Goal: Complete application form

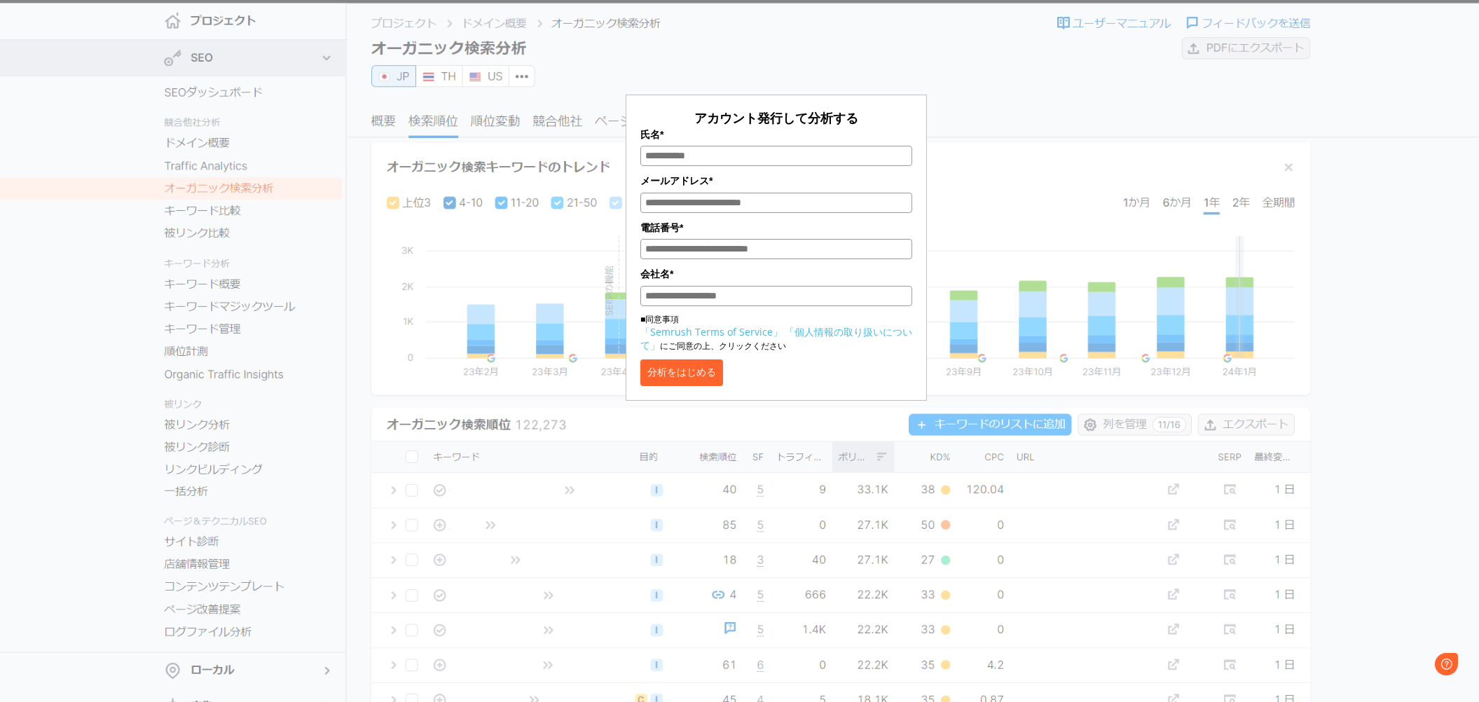
click at [706, 300] on input "会社名*" at bounding box center [776, 296] width 272 height 20
click at [775, 227] on label "電話番号*" at bounding box center [776, 227] width 272 height 15
click at [775, 239] on input "電話番号*" at bounding box center [776, 249] width 272 height 20
click at [778, 200] on input "メールアドレス*" at bounding box center [776, 203] width 272 height 20
click at [886, 127] on label "氏名*" at bounding box center [776, 134] width 272 height 15
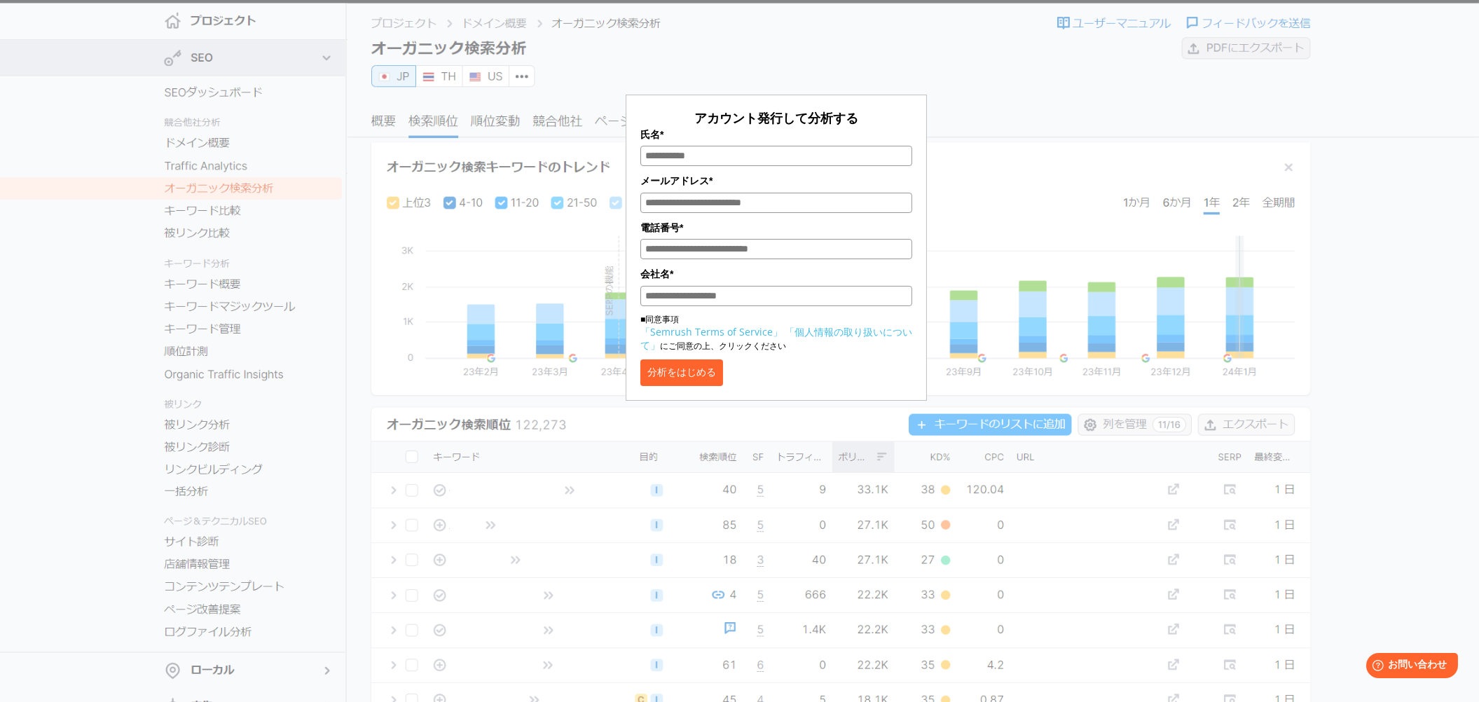
click at [886, 146] on input "氏名*" at bounding box center [776, 156] width 272 height 20
click at [886, 127] on label "氏名*" at bounding box center [776, 134] width 272 height 15
click at [886, 146] on input "氏名*" at bounding box center [776, 156] width 272 height 20
click at [874, 127] on label "氏名*" at bounding box center [776, 134] width 272 height 15
click at [874, 146] on input "氏名*" at bounding box center [776, 156] width 272 height 20
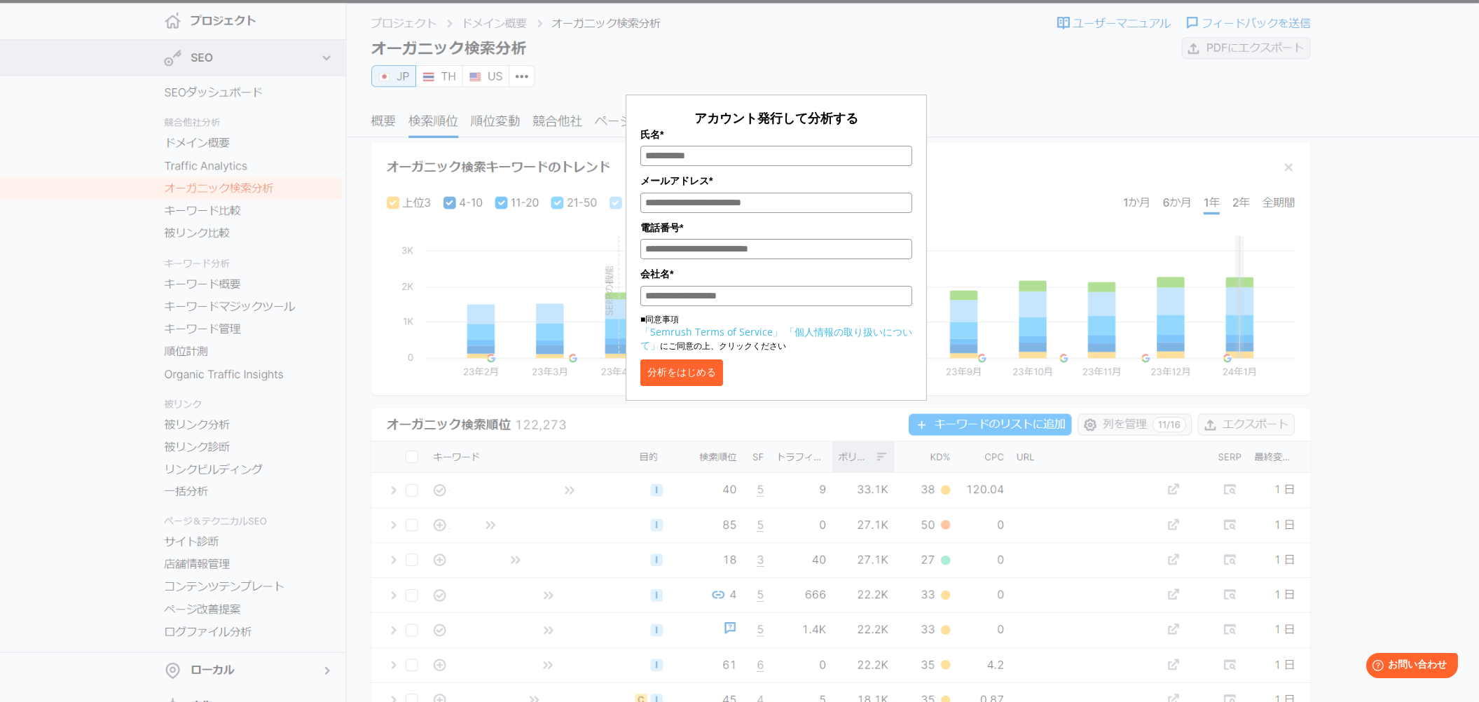
click at [874, 127] on label "氏名*" at bounding box center [776, 134] width 272 height 15
click at [874, 146] on input "氏名*" at bounding box center [776, 156] width 272 height 20
click at [874, 127] on label "氏名*" at bounding box center [776, 134] width 272 height 15
click at [874, 146] on input "氏名*" at bounding box center [776, 156] width 272 height 20
click at [788, 254] on input "電話番号*" at bounding box center [776, 249] width 272 height 20
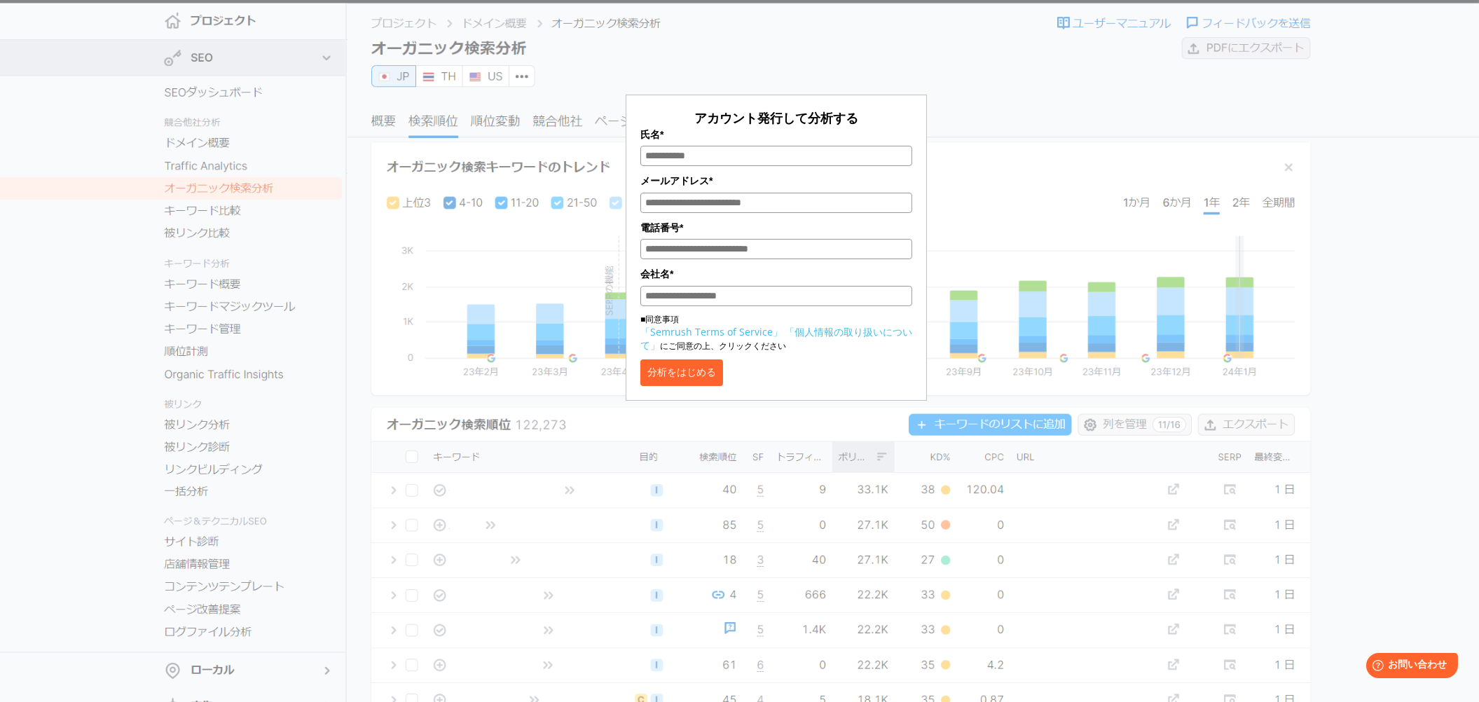
click at [769, 294] on input "会社名*" at bounding box center [776, 296] width 272 height 20
click at [760, 245] on input "電話番号*" at bounding box center [776, 249] width 272 height 20
click at [727, 207] on input "メールアドレス*" at bounding box center [776, 203] width 272 height 20
click at [713, 127] on label "氏名*" at bounding box center [776, 134] width 272 height 15
click at [713, 146] on input "氏名*" at bounding box center [776, 156] width 272 height 20
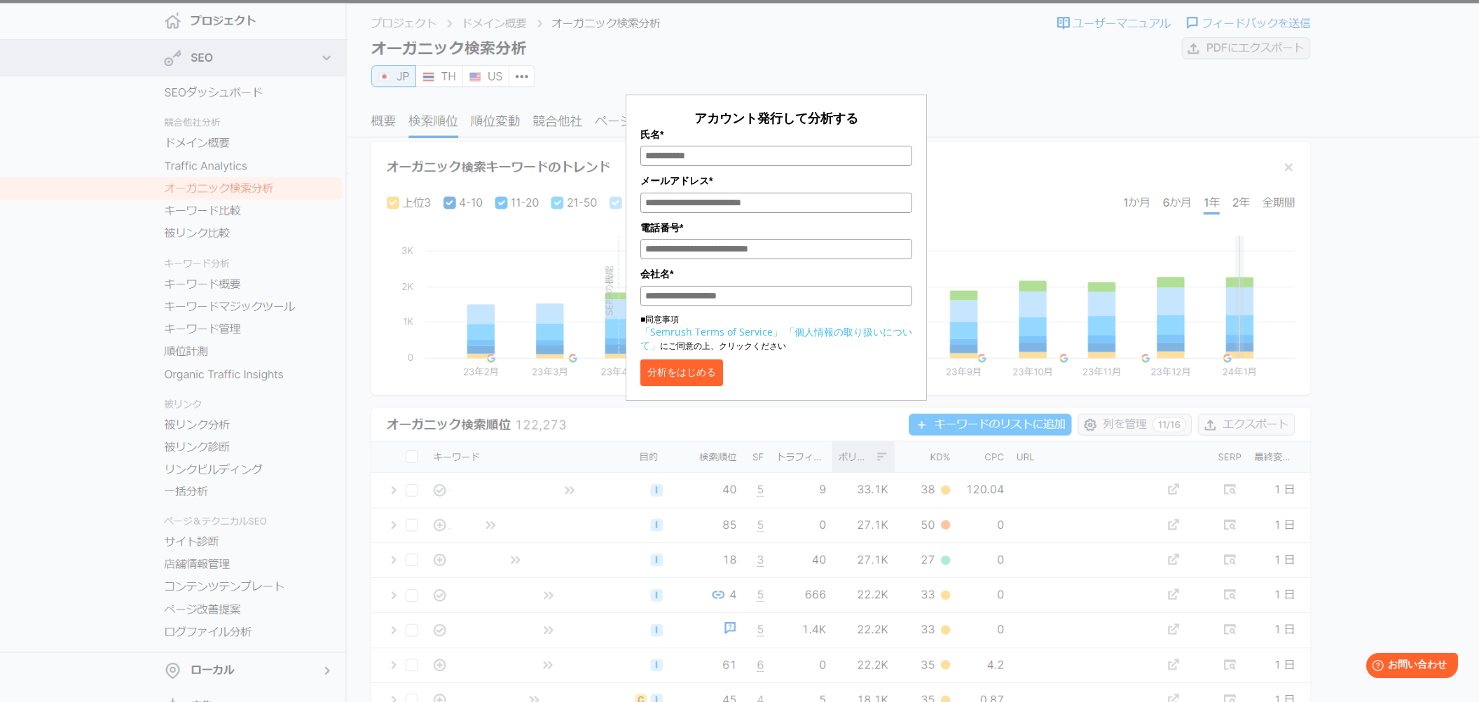
click at [843, 353] on div "アカウント発行して分析する 氏名* メールアドレス* 電話番号* 会社名* ■同意事項 「Semrush Terms of Service」 「個人情報の取り…" at bounding box center [776, 247] width 272 height 277
